Goal: Task Accomplishment & Management: Complete application form

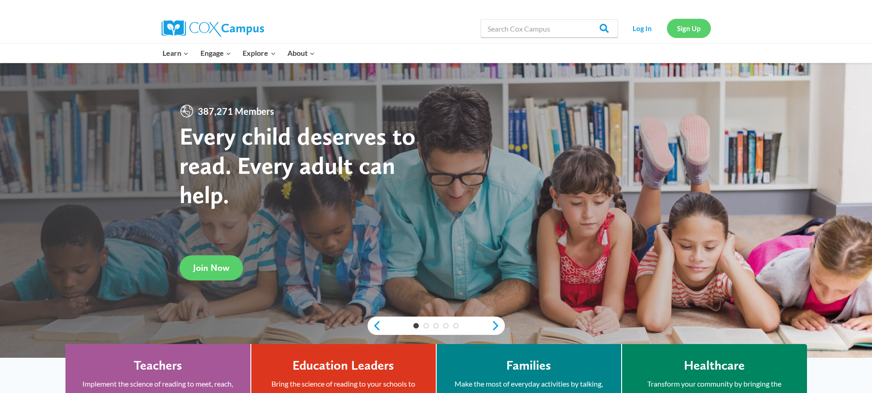
click at [692, 29] on link "Sign Up" at bounding box center [689, 28] width 44 height 19
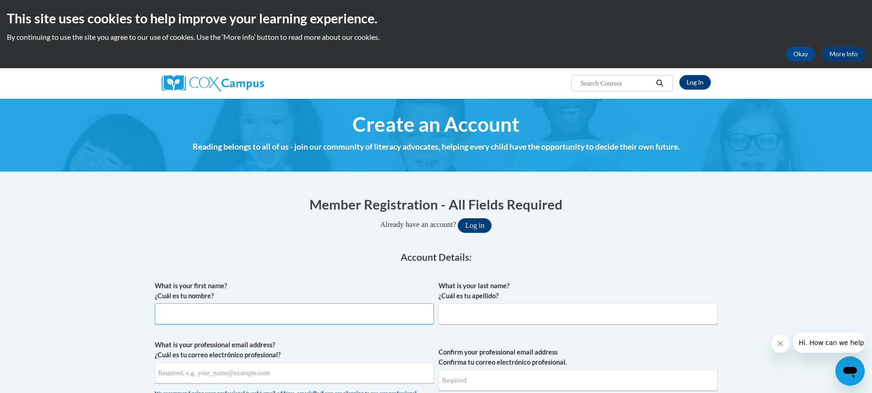
click at [267, 316] on input "What is your first name? ¿Cuál es tu nombre?" at bounding box center [294, 314] width 279 height 21
type input "Hilary"
type input "Singrey"
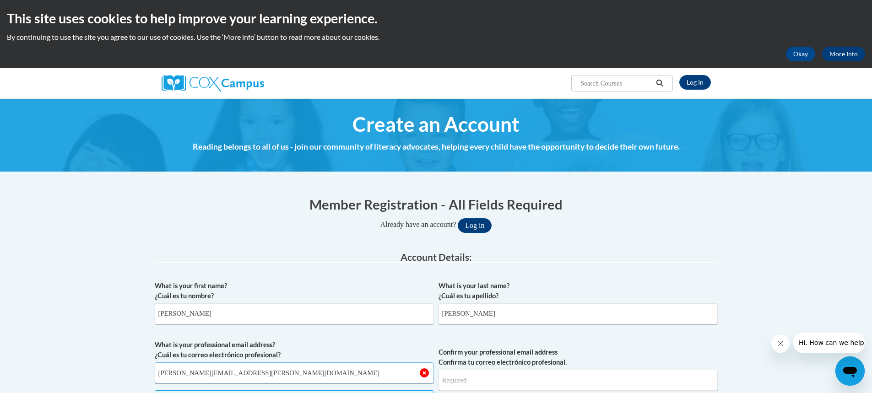
type input "hilary.singrey@whitko.org"
type input "H"
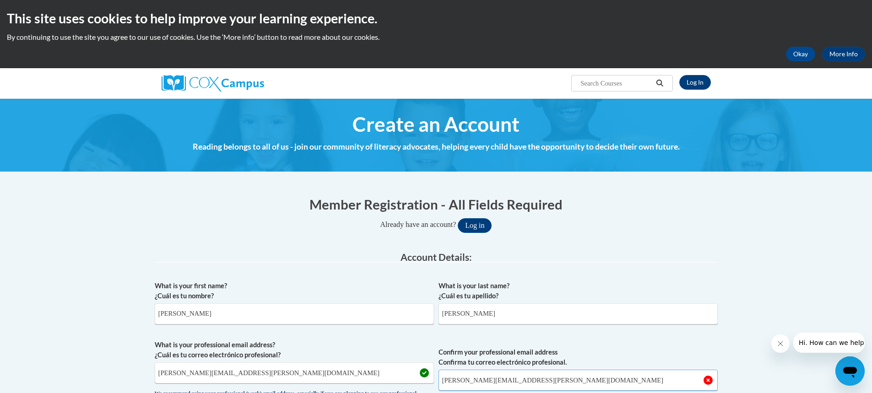
type input "hilary.singrey@whitko.org"
click at [458, 218] on button "Log in" at bounding box center [475, 225] width 34 height 15
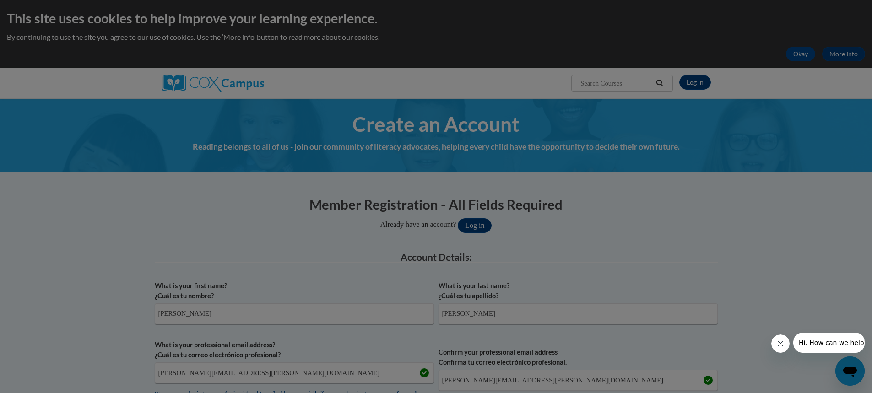
scroll to position [85, 0]
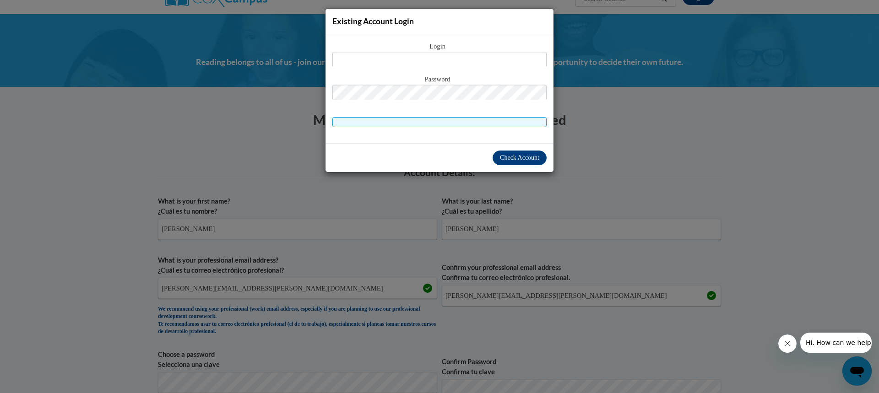
click at [243, 167] on div "Existing Account Login Login Password" at bounding box center [439, 196] width 879 height 393
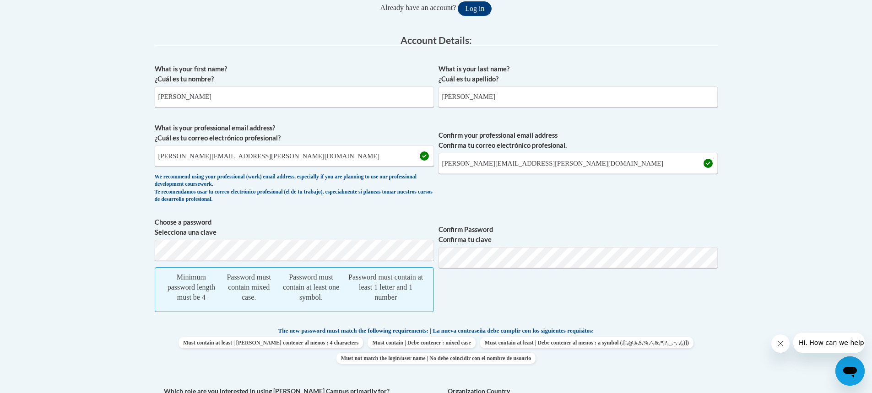
scroll to position [222, 0]
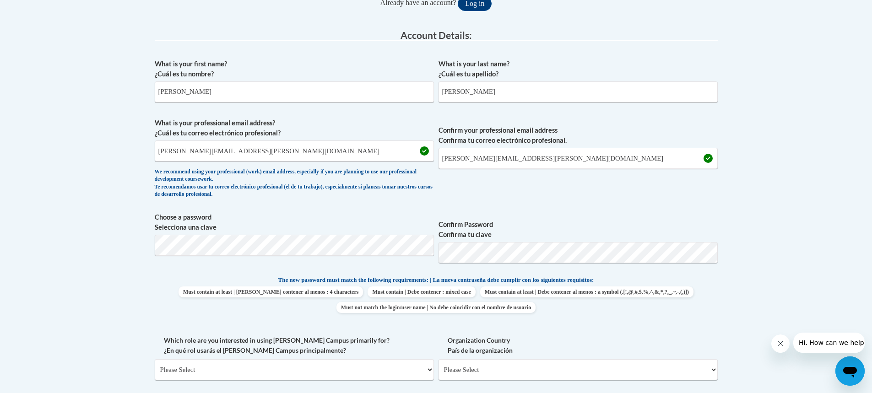
click at [456, 273] on div "What is your first name? ¿Cuál es tu nombre? Hilary What is your last name? ¿Cu…" at bounding box center [436, 262] width 563 height 417
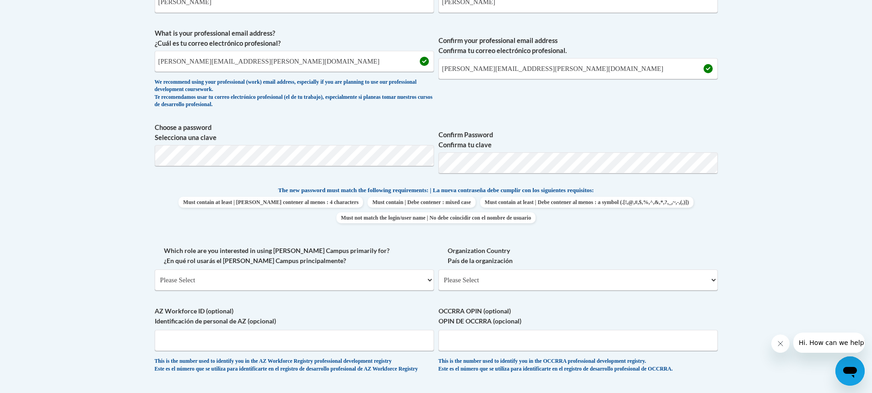
scroll to position [314, 0]
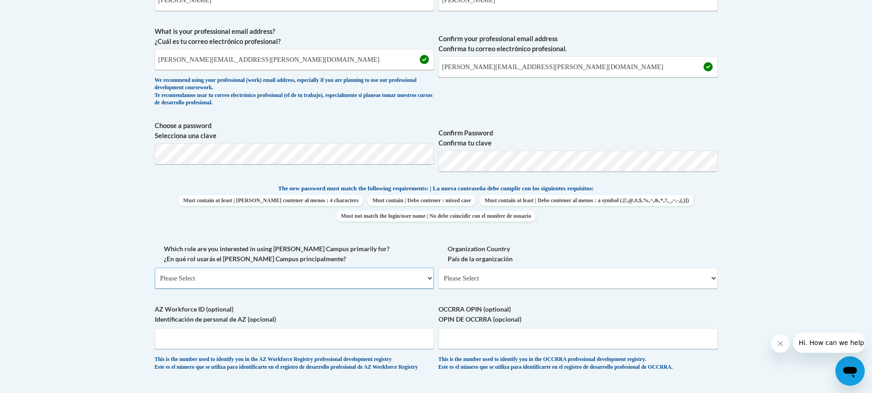
click at [259, 278] on select "Please Select College/University | Colegio/Universidad Community/Nonprofit Part…" at bounding box center [294, 278] width 279 height 21
select select "fbf2d438-af2f-41f8-98f1-81c410e29de3"
click at [155, 268] on select "Please Select College/University | Colegio/Universidad Community/Nonprofit Part…" at bounding box center [294, 278] width 279 height 21
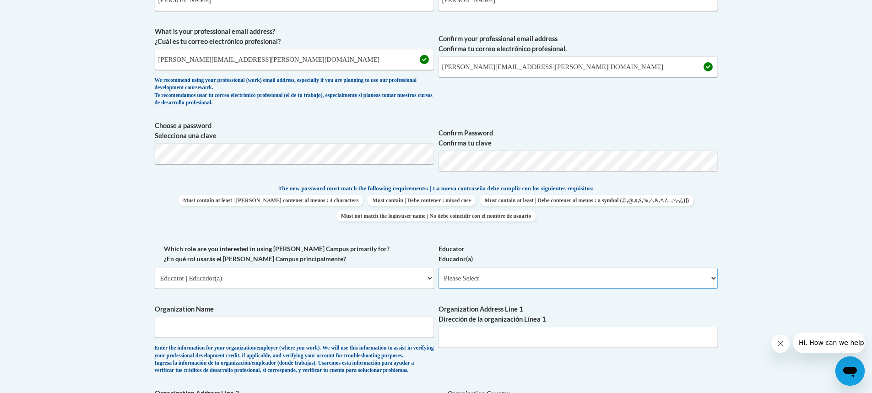
click at [472, 281] on select "Please Select Early Learning/Daycare Teacher/Family Home Care Provider | Maestr…" at bounding box center [578, 278] width 279 height 21
select select "5e2af403-4f2c-4e49-a02f-103e55d7b75b"
click at [439, 268] on select "Please Select Early Learning/Daycare Teacher/Family Home Care Provider | Maestr…" at bounding box center [578, 278] width 279 height 21
click at [254, 279] on select "Please Select College/University | Colegio/Universidad Community/Nonprofit Part…" at bounding box center [294, 278] width 279 height 21
click at [155, 268] on select "Please Select College/University | Colegio/Universidad Community/Nonprofit Part…" at bounding box center [294, 278] width 279 height 21
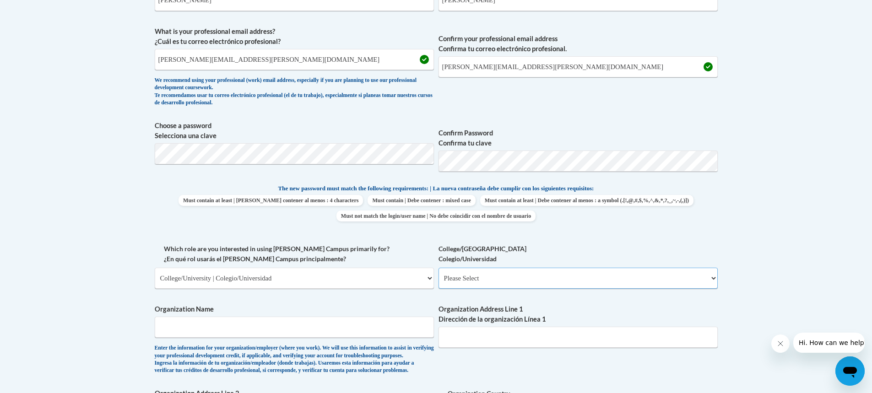
click at [474, 277] on select "Please Select College/University Staff | Empleado universitario College/Univers…" at bounding box center [578, 278] width 279 height 21
click at [304, 283] on select "Please Select College/University | Colegio/Universidad Community/Nonprofit Part…" at bounding box center [294, 278] width 279 height 21
select select "fbf2d438-af2f-41f8-98f1-81c410e29de3"
click at [155, 268] on select "Please Select College/University | Colegio/Universidad Community/Nonprofit Part…" at bounding box center [294, 278] width 279 height 21
click at [477, 274] on select "Please Select Early Learning/Daycare Teacher/Family Home Care Provider | Maestr…" at bounding box center [578, 278] width 279 height 21
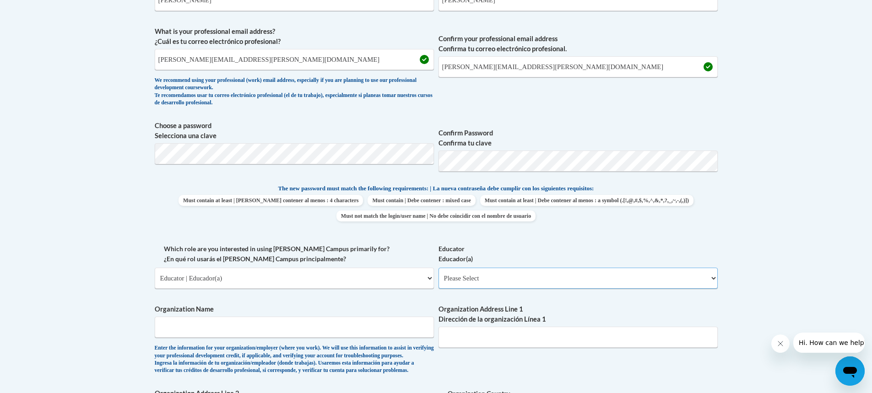
select select "5e2af403-4f2c-4e49-a02f-103e55d7b75b"
click at [439, 268] on select "Please Select Early Learning/Daycare Teacher/Family Home Care Provider | Maestr…" at bounding box center [578, 278] width 279 height 21
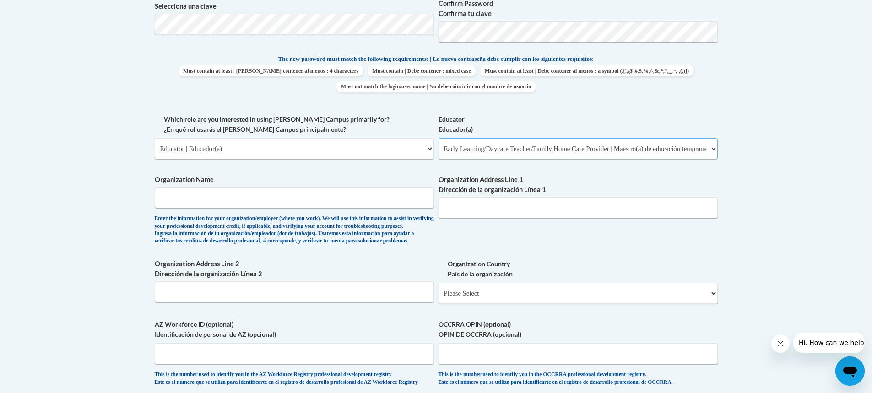
scroll to position [451, 0]
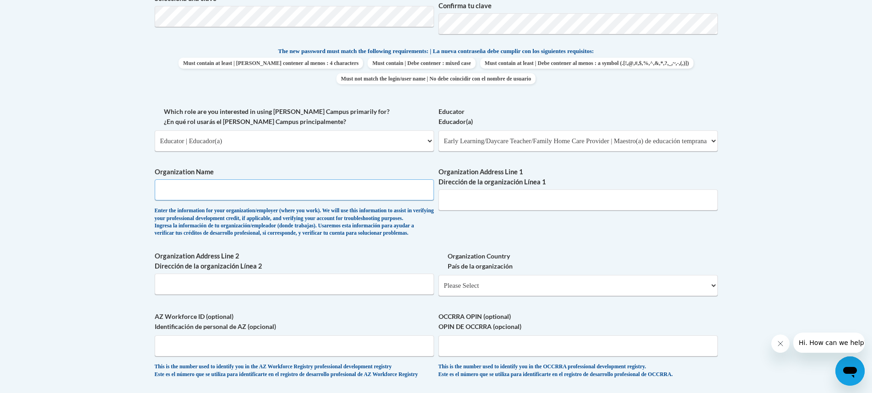
click at [232, 196] on input "Organization Name" at bounding box center [294, 189] width 279 height 21
type input "S"
type input "Whitko Little Cats"
click at [470, 197] on input "Organization Address Line 1 Dirección de la organización Línea 1" at bounding box center [578, 200] width 279 height 21
type input "710 N. St. Rd. 5"
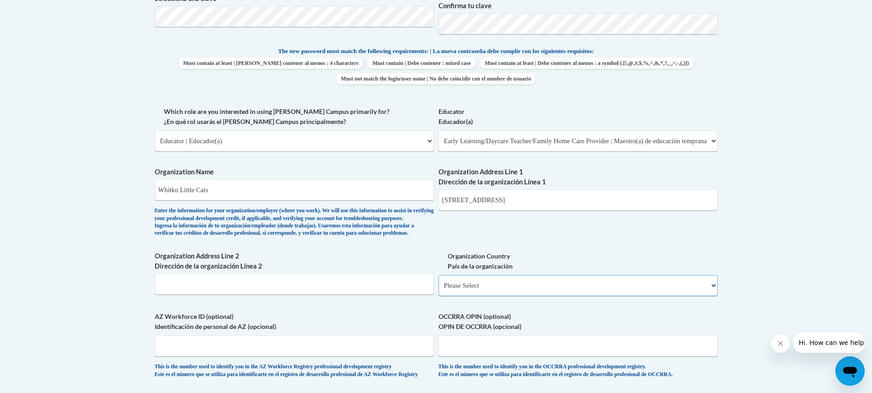
click at [482, 296] on select "Please Select United States | Estados Unidos Outside of the United States | Fue…" at bounding box center [578, 285] width 279 height 21
select select "ad49bcad-a171-4b2e-b99c-48b446064914"
click at [439, 290] on select "Please Select United States | Estados Unidos Outside of the United States | Fue…" at bounding box center [578, 285] width 279 height 21
select select
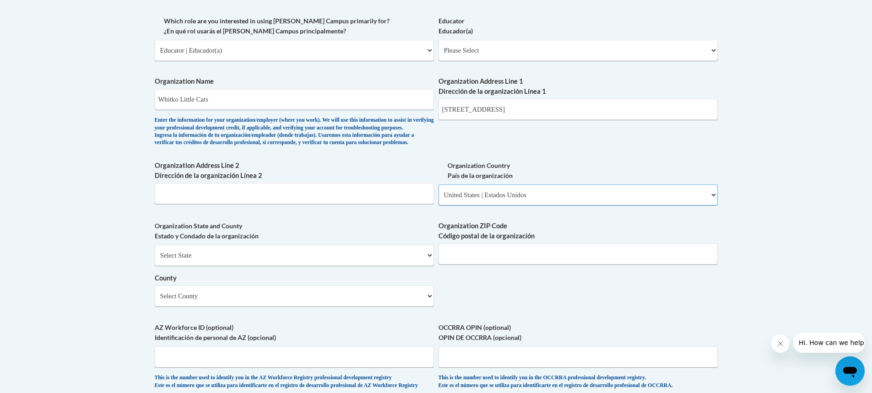
scroll to position [542, 0]
click at [475, 264] on input "Organization ZIP Code Código postal de la organización" at bounding box center [578, 253] width 279 height 21
click at [461, 264] on input "Organization ZIP Code Código postal de la organización" at bounding box center [578, 253] width 279 height 21
type input "46764"
click at [323, 306] on select "Select County Adams Allen Bartholomew Benton Blackford Boone Brown Carroll Cass…" at bounding box center [294, 295] width 279 height 21
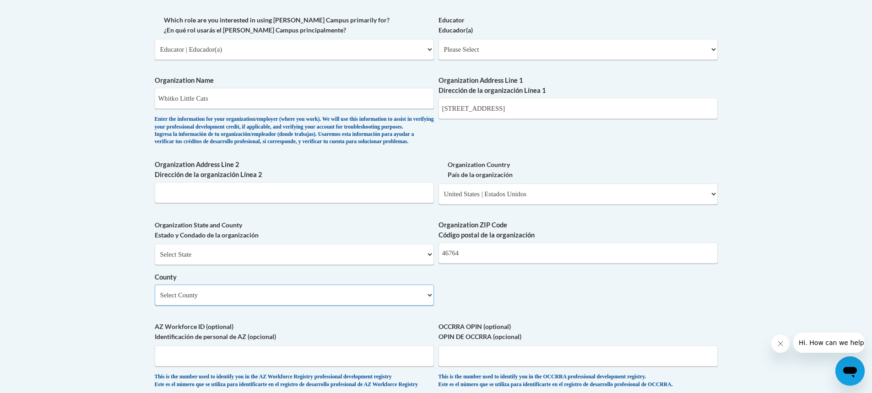
select select "Whitley"
click at [155, 300] on select "Select County Adams Allen Bartholomew Benton Blackford Boone Brown Carroll Cass…" at bounding box center [294, 295] width 279 height 21
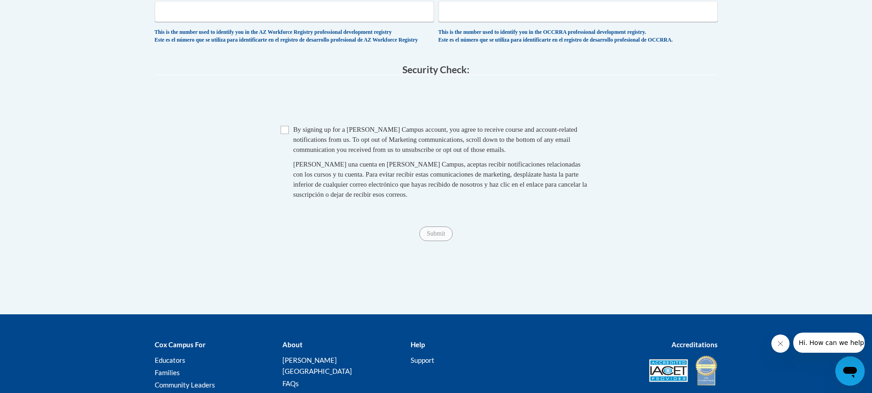
scroll to position [909, 0]
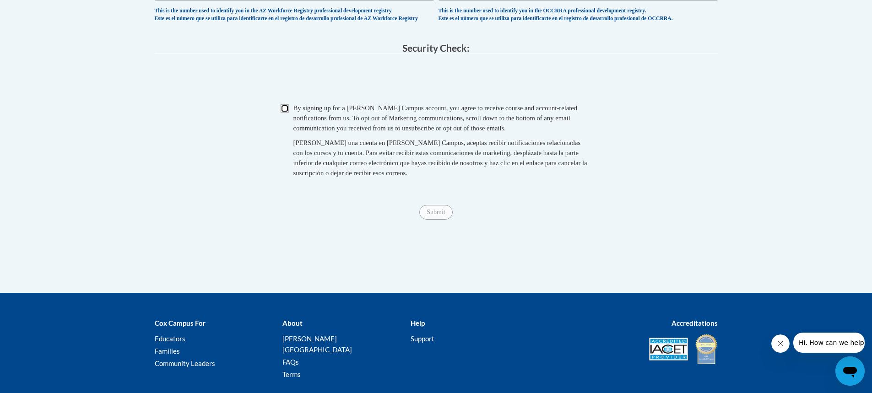
click at [286, 113] on input "Checkbox" at bounding box center [285, 108] width 8 height 8
checkbox input "true"
click at [427, 220] on input "Submit" at bounding box center [435, 212] width 33 height 15
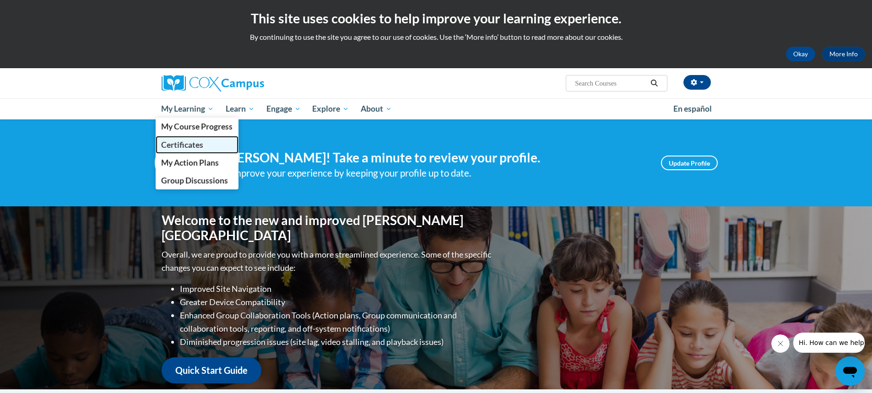
click at [190, 141] on span "Certificates" at bounding box center [182, 145] width 42 height 10
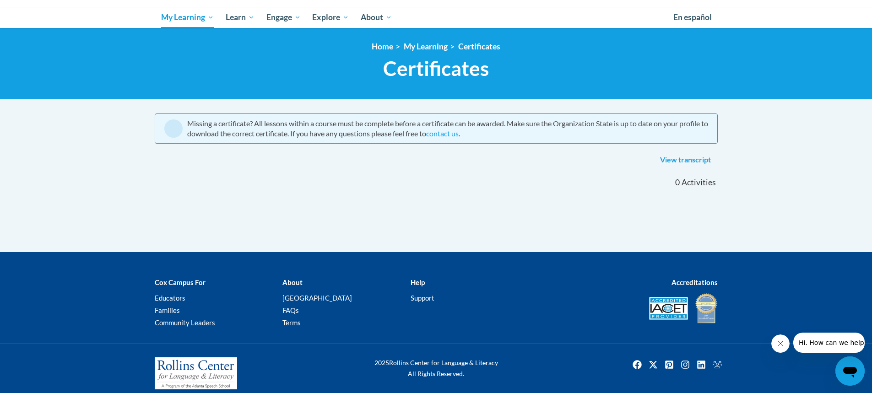
scroll to position [102, 0]
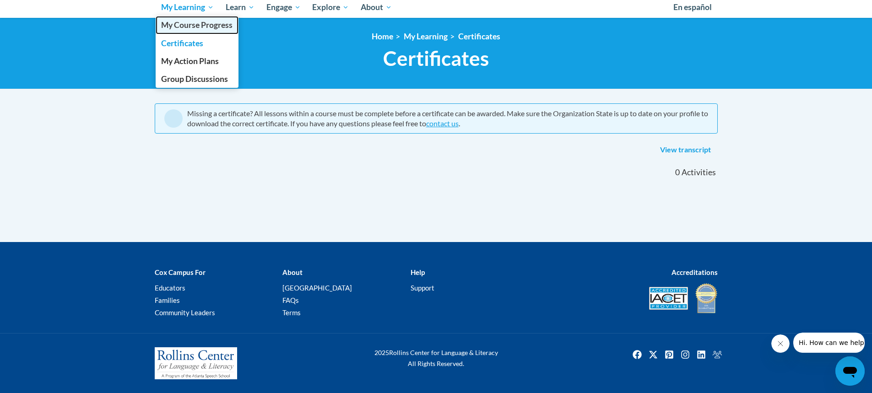
click at [188, 24] on span "My Course Progress" at bounding box center [196, 25] width 71 height 10
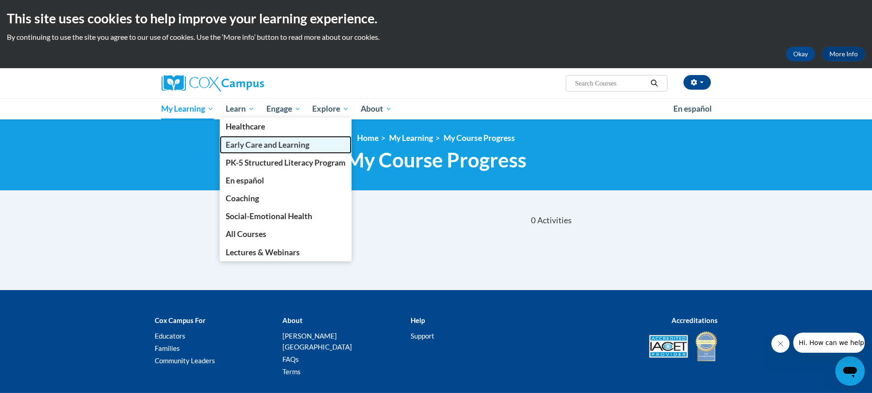
click at [251, 148] on span "Early Care and Learning" at bounding box center [268, 145] width 84 height 10
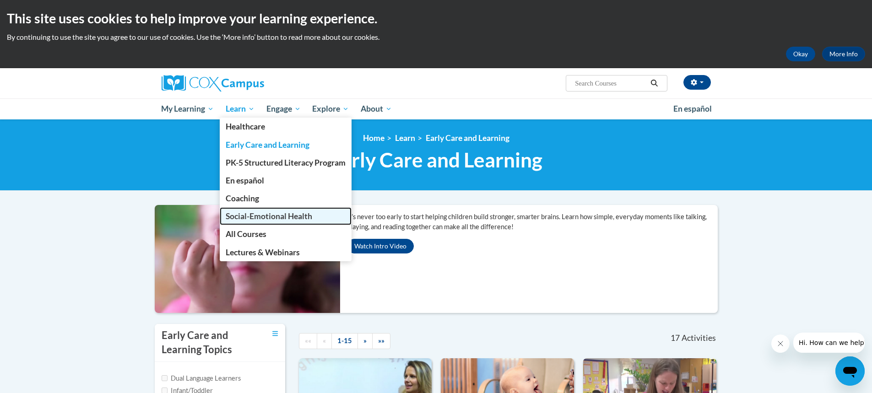
click at [255, 218] on span "Social-Emotional Health" at bounding box center [269, 216] width 87 height 10
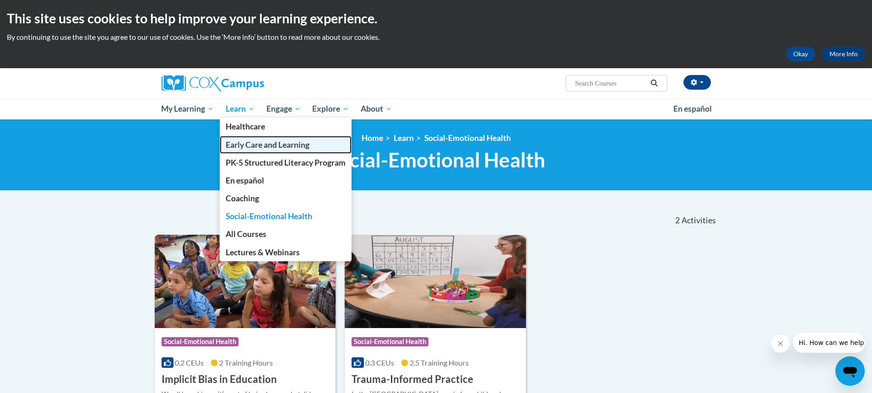
click at [260, 144] on span "Early Care and Learning" at bounding box center [268, 145] width 84 height 10
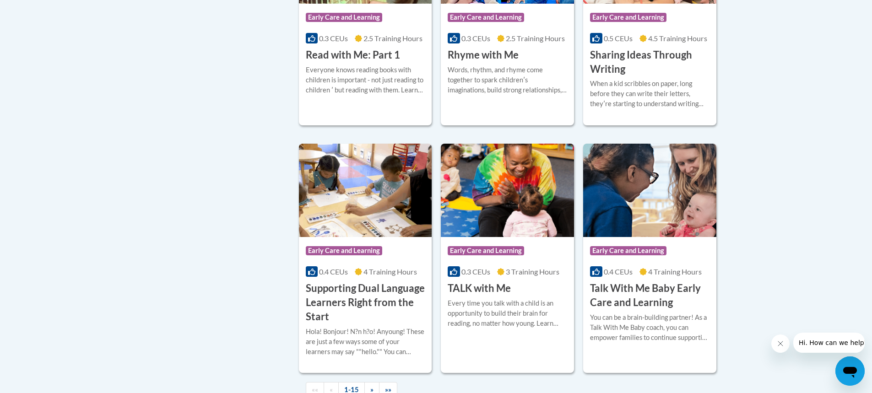
scroll to position [1373, 0]
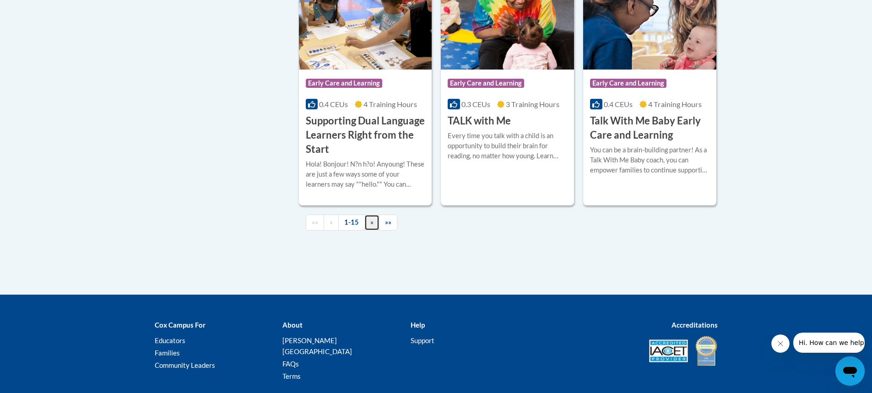
click at [373, 226] on span "»" at bounding box center [371, 222] width 3 height 8
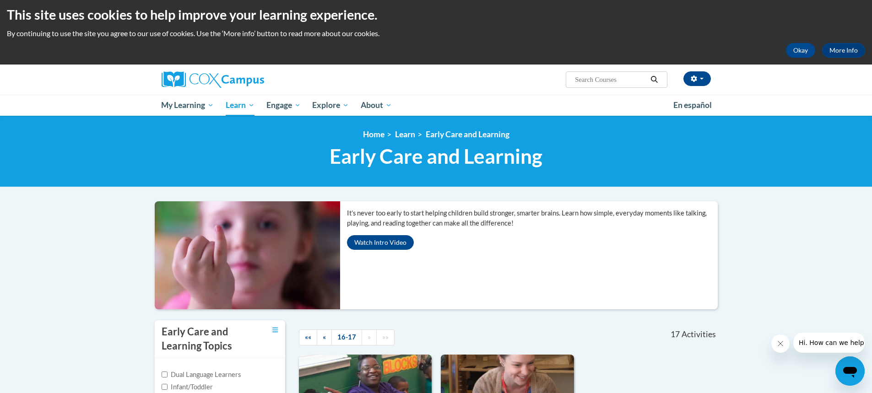
scroll to position [0, 0]
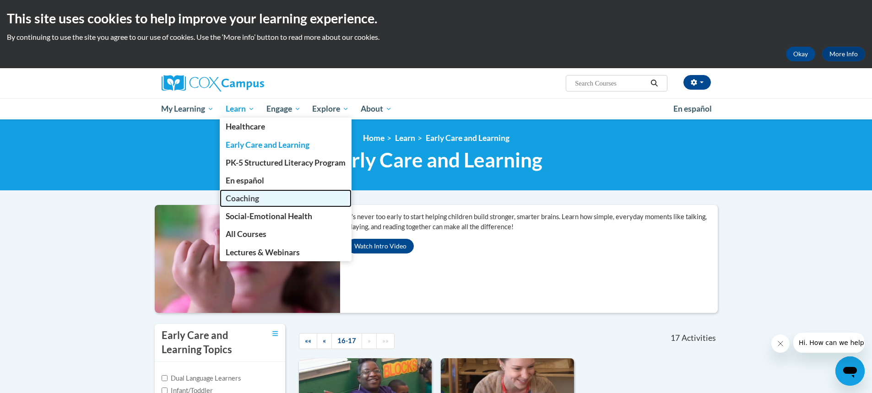
click at [244, 199] on span "Coaching" at bounding box center [242, 199] width 33 height 10
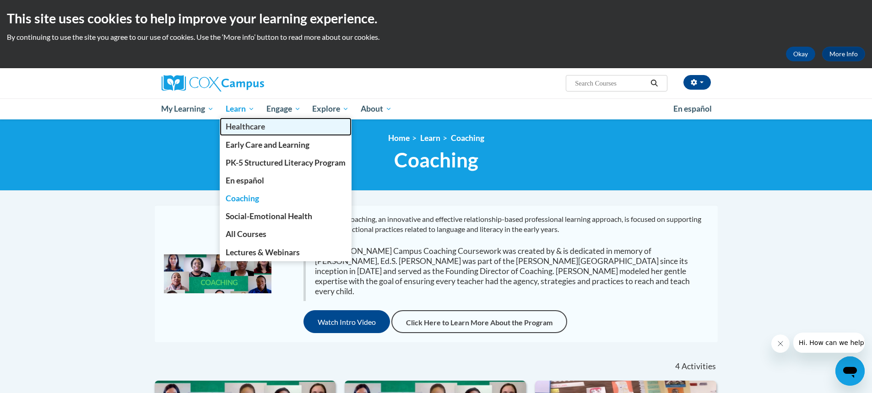
click at [243, 123] on span "Healthcare" at bounding box center [245, 127] width 39 height 10
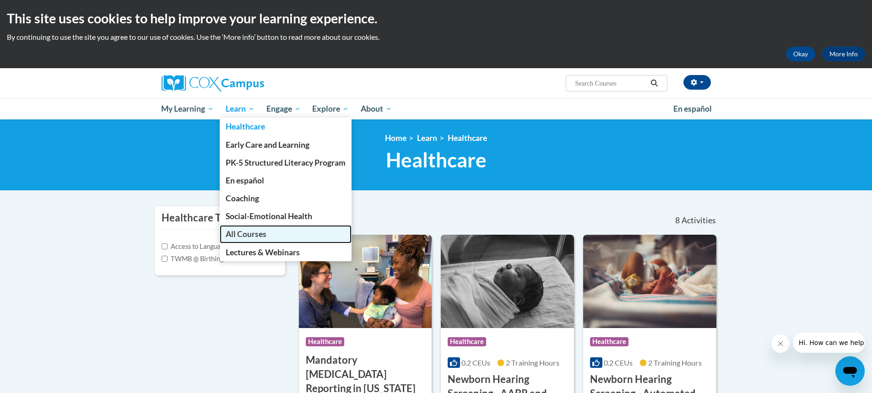
click at [240, 231] on span "All Courses" at bounding box center [246, 234] width 41 height 10
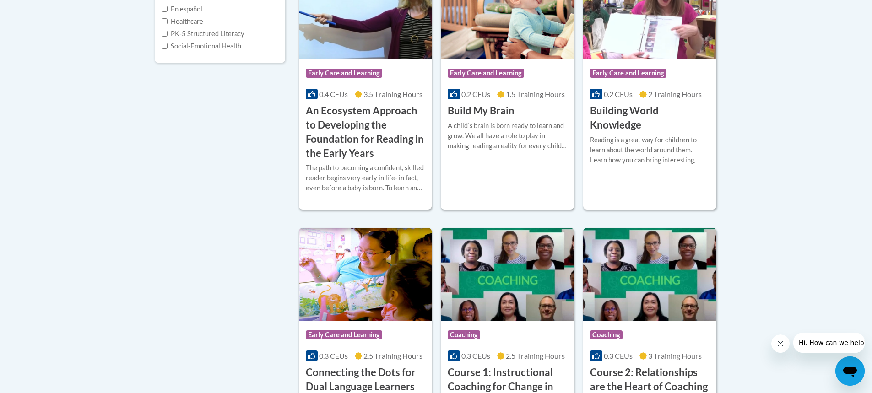
scroll to position [229, 0]
